Goal: Information Seeking & Learning: Find specific page/section

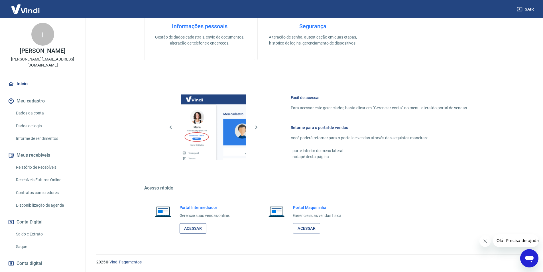
click at [200, 226] on link "Acessar" at bounding box center [193, 228] width 27 height 11
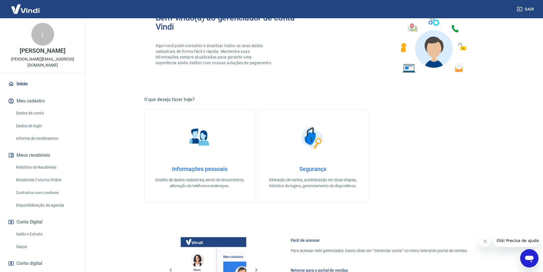
scroll to position [173, 0]
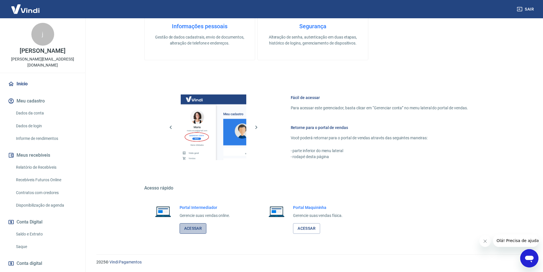
click at [191, 232] on link "Acessar" at bounding box center [193, 228] width 27 height 11
click at [188, 230] on link "Acessar" at bounding box center [193, 228] width 27 height 11
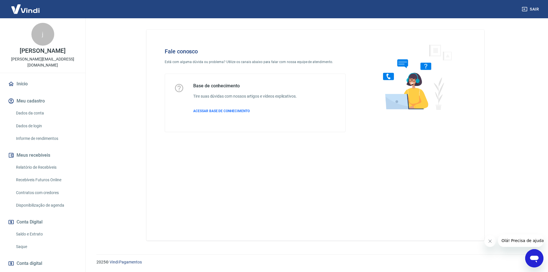
scroll to position [95, 0]
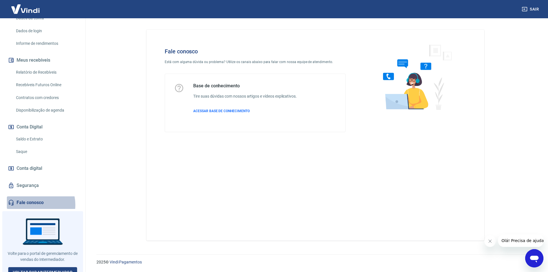
click at [34, 198] on link "Fale conosco" at bounding box center [43, 202] width 72 height 13
click at [537, 267] on div "2025 © Vindi Pagamentos" at bounding box center [315, 259] width 451 height 25
click at [536, 262] on icon "Abrir janela de mensagens" at bounding box center [534, 259] width 9 height 7
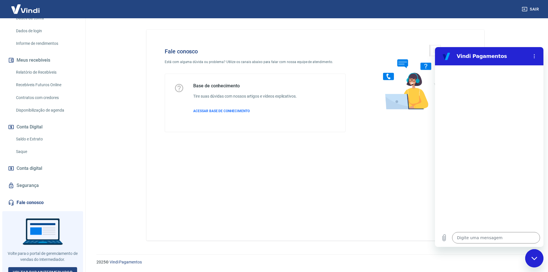
type textarea "x"
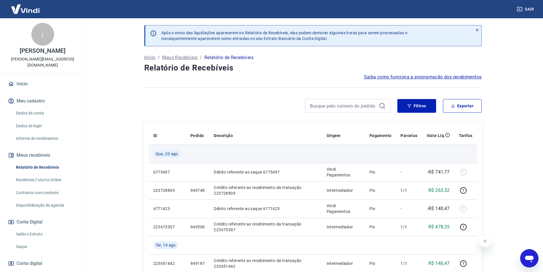
scroll to position [29, 0]
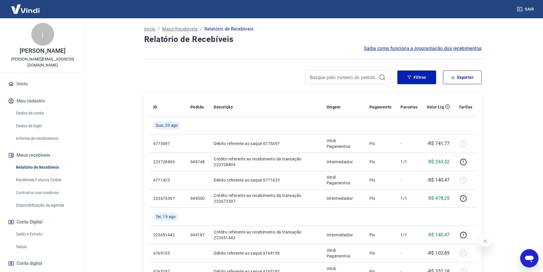
click at [31, 228] on link "Saldo e Extrato" at bounding box center [46, 234] width 65 height 12
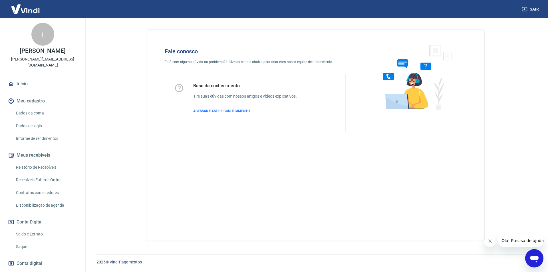
scroll to position [95, 0]
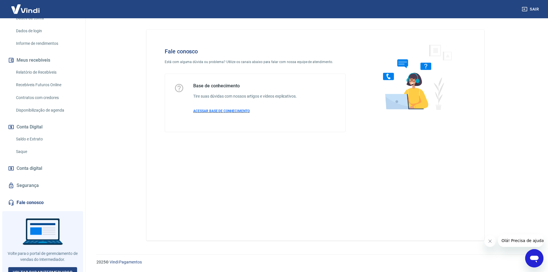
click at [231, 112] on span "ACESSAR BASE DE CONHECIMENTO" at bounding box center [221, 111] width 56 height 4
